Goal: Information Seeking & Learning: Learn about a topic

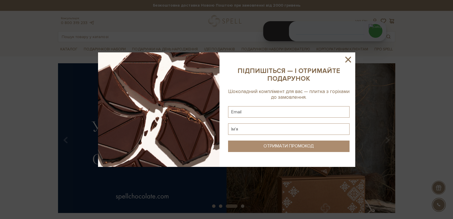
click at [348, 57] on icon at bounding box center [348, 60] width 10 height 10
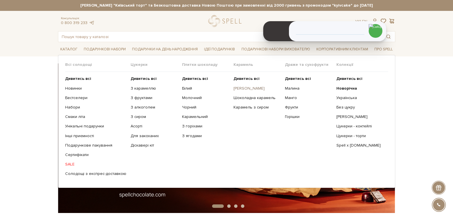
click at [247, 87] on link "[PERSON_NAME]" at bounding box center [256, 88] width 47 height 5
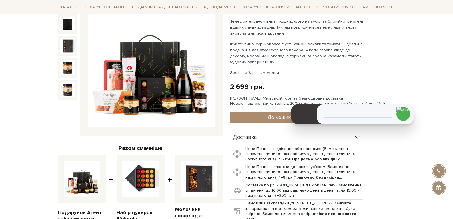
scroll to position [86, 0]
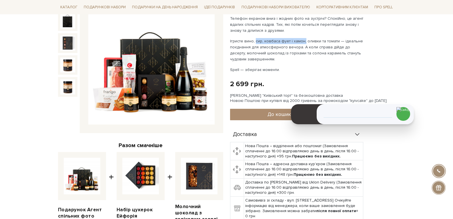
drag, startPoint x: 254, startPoint y: 41, endPoint x: 302, endPoint y: 37, distance: 48.4
click at [302, 37] on div "Телефон екраном вниз і жодних фото на зустрічі? Спокійно, це агент вдалих спіль…" at bounding box center [297, 43] width 134 height 57
copy p "сир, ковбаса фует і хамон"
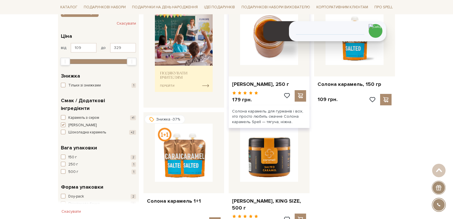
click at [258, 52] on img at bounding box center [269, 36] width 58 height 58
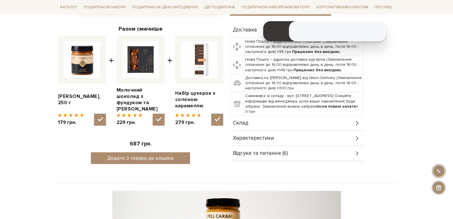
scroll to position [229, 0]
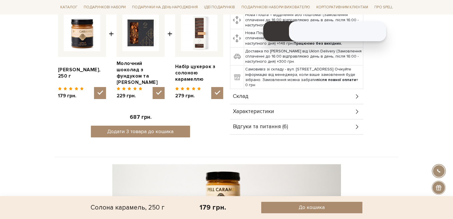
click at [273, 104] on div "Характеристики" at bounding box center [296, 111] width 133 height 15
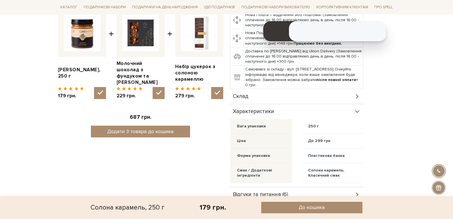
click at [269, 89] on div "Склад" at bounding box center [296, 96] width 133 height 15
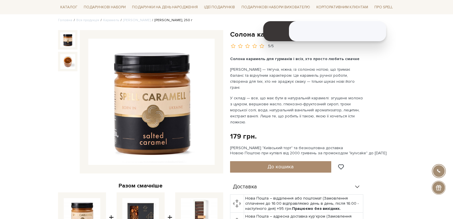
scroll to position [0, 0]
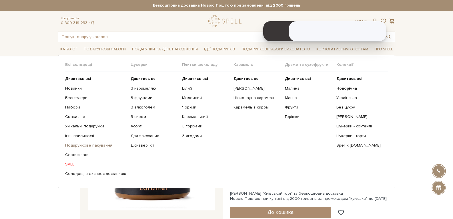
click at [102, 145] on link "Подарункове пакування" at bounding box center [95, 145] width 61 height 5
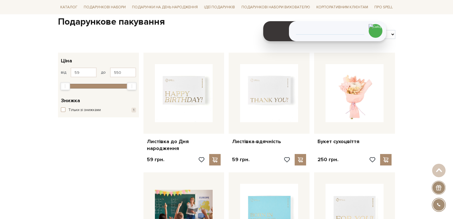
drag, startPoint x: 323, startPoint y: 197, endPoint x: 446, endPoint y: 139, distance: 136.3
click at [364, 193] on img at bounding box center [354, 212] width 58 height 58
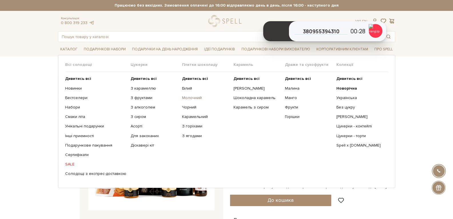
click at [185, 96] on link "Молочний" at bounding box center [205, 97] width 47 height 5
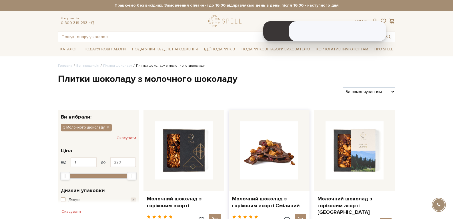
click at [294, 138] on img at bounding box center [269, 150] width 58 height 58
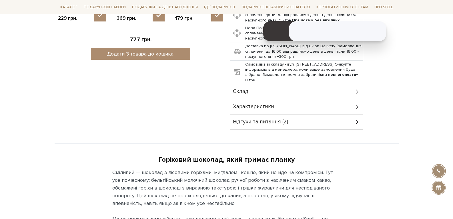
scroll to position [314, 0]
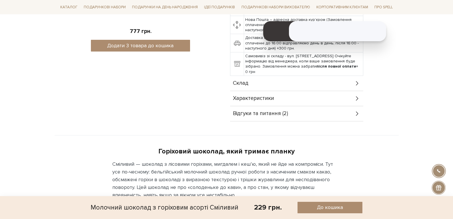
click at [267, 77] on div "Склад" at bounding box center [296, 83] width 133 height 15
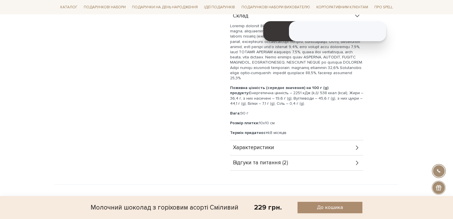
scroll to position [371, 0]
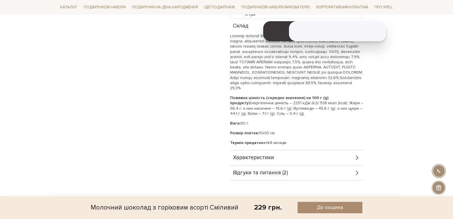
click at [336, 156] on div "Характеристики" at bounding box center [296, 157] width 133 height 15
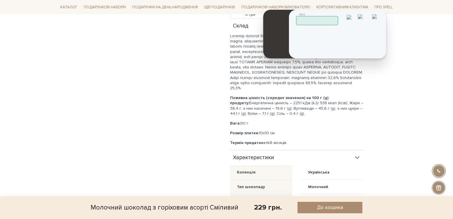
click at [0, 0] on img at bounding box center [0, 0] width 0 height 0
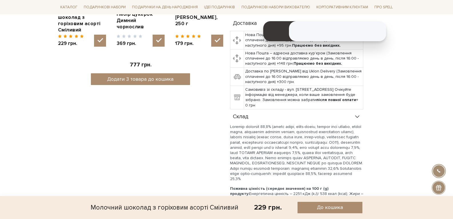
scroll to position [200, 0]
